Goal: Submit feedback/report problem

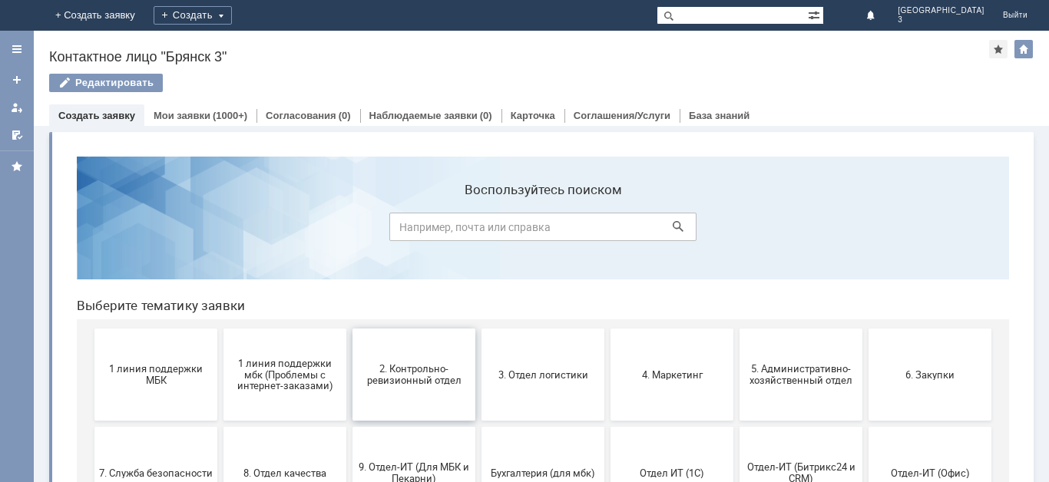
click at [410, 383] on span "2. Контрольно-ревизионный отдел" at bounding box center [414, 374] width 114 height 23
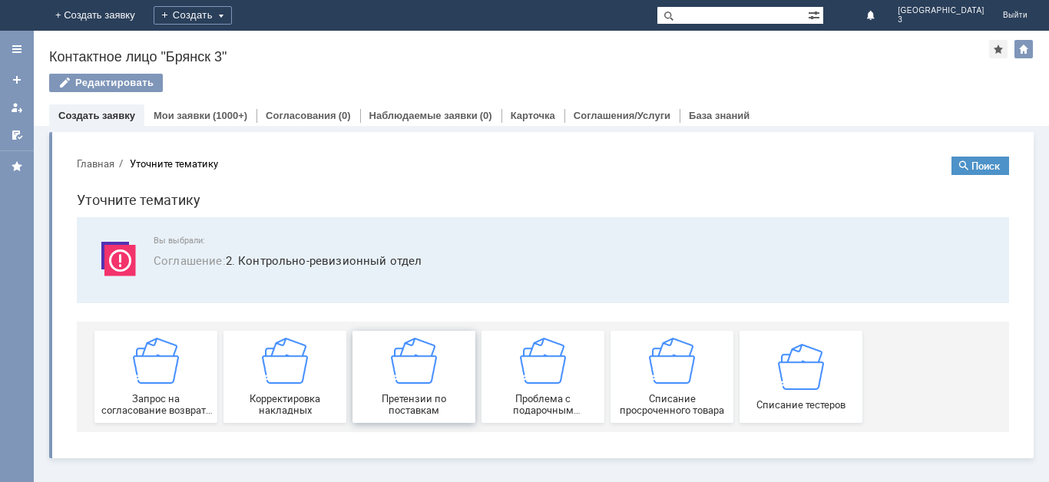
click at [416, 400] on span "Претензии по поставкам" at bounding box center [414, 404] width 114 height 23
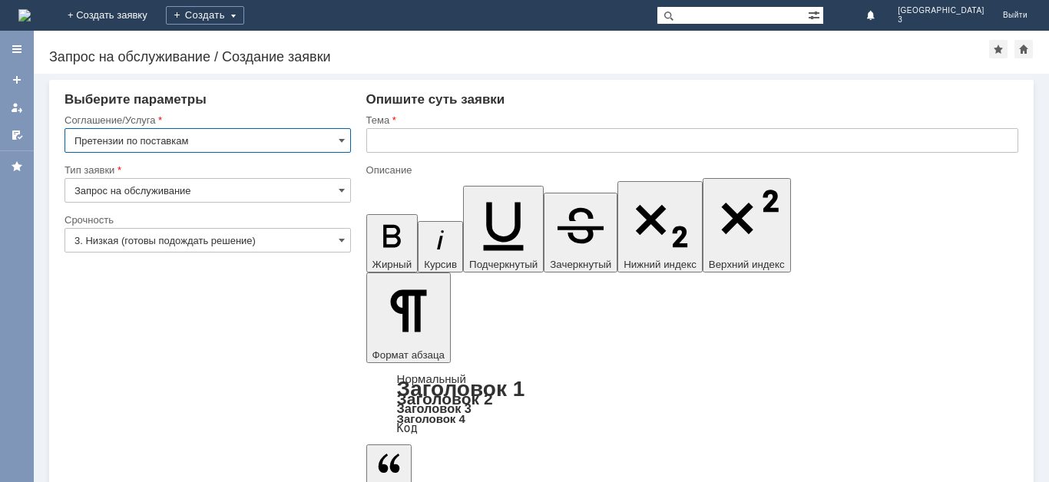
click at [311, 236] on input "3. Низкая (готовы подождать решение)" at bounding box center [208, 240] width 287 height 25
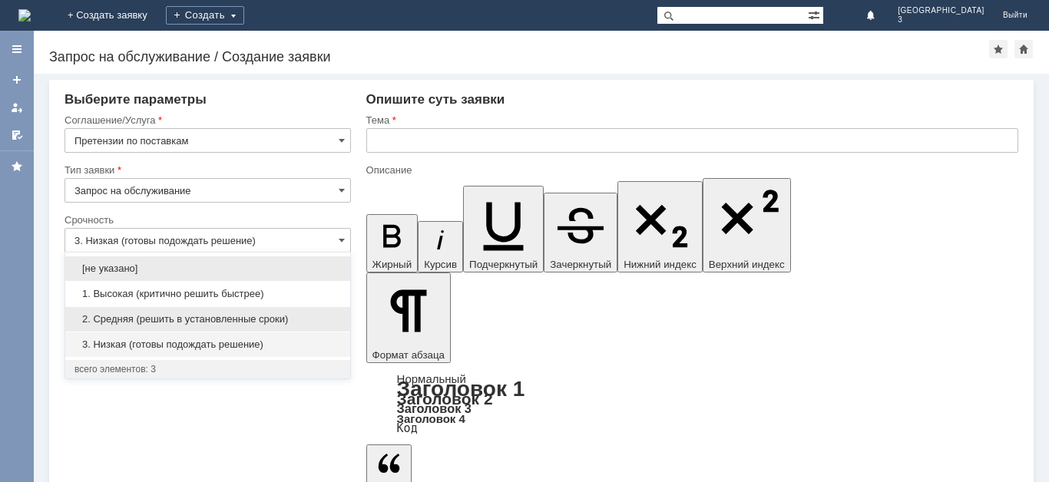
click at [286, 311] on div "2. Средняя (решить в установленные сроки)" at bounding box center [207, 319] width 285 height 25
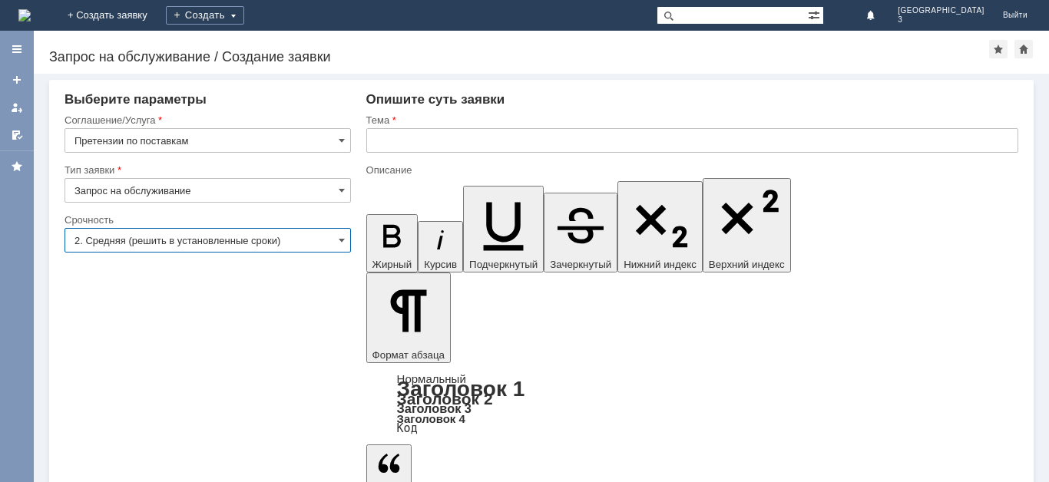
type input "2. Средняя (решить в установленные сроки)"
click at [437, 144] on input "text" at bounding box center [692, 140] width 652 height 25
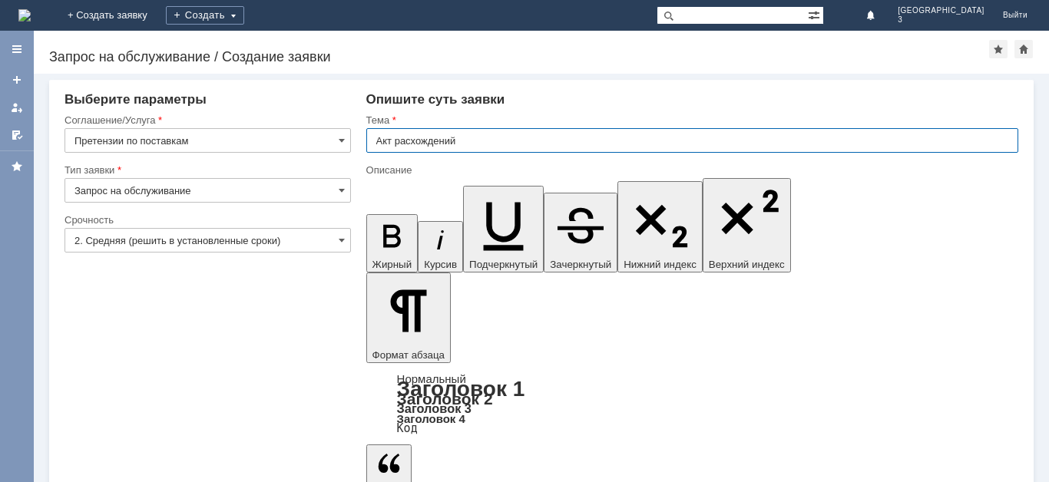
type input "Акт расхождений"
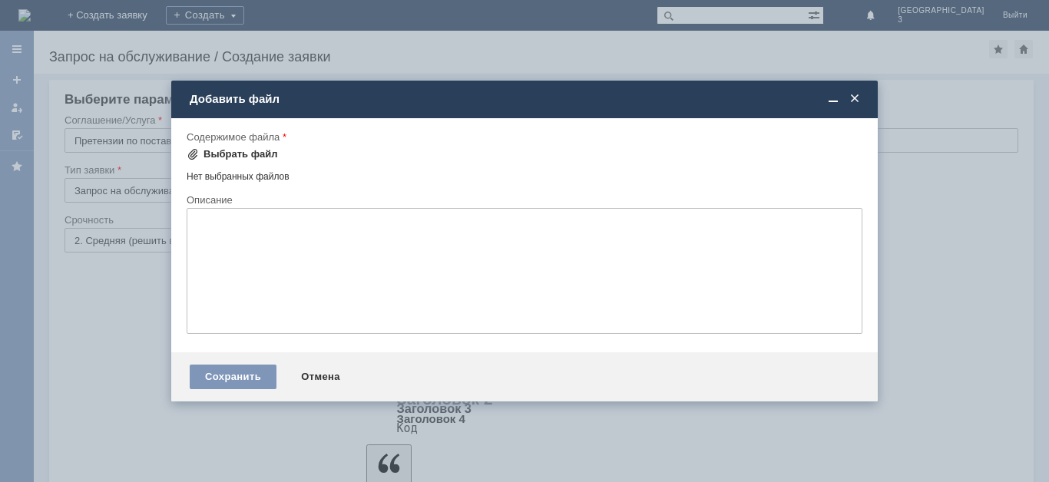
click at [189, 154] on span at bounding box center [193, 154] width 12 height 12
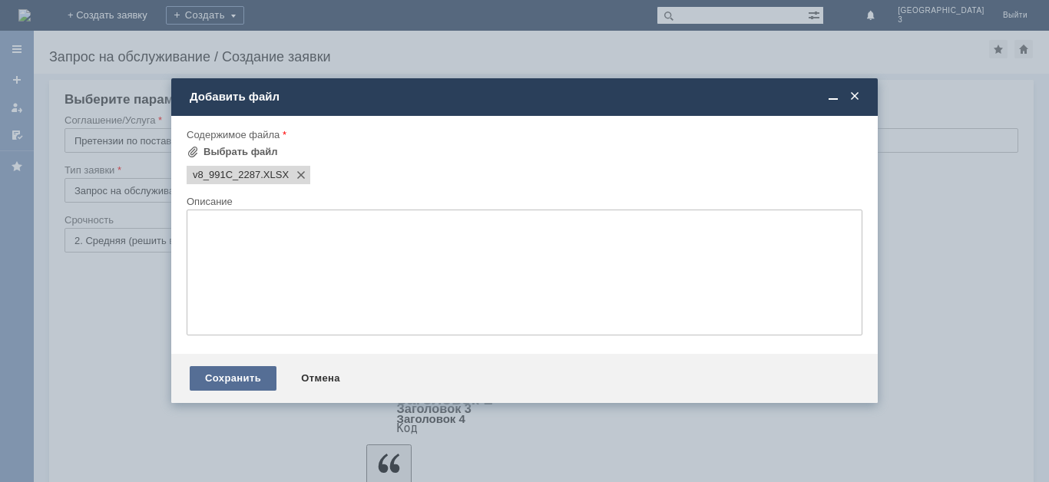
click at [251, 374] on div "Сохранить" at bounding box center [233, 378] width 87 height 25
